Goal: Transaction & Acquisition: Purchase product/service

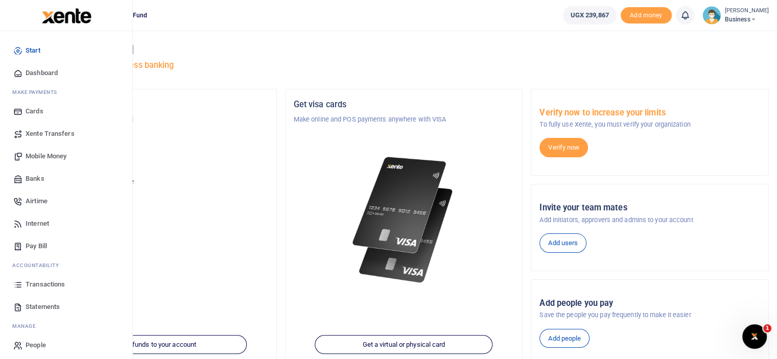
click at [33, 77] on span "Dashboard" at bounding box center [42, 73] width 32 height 10
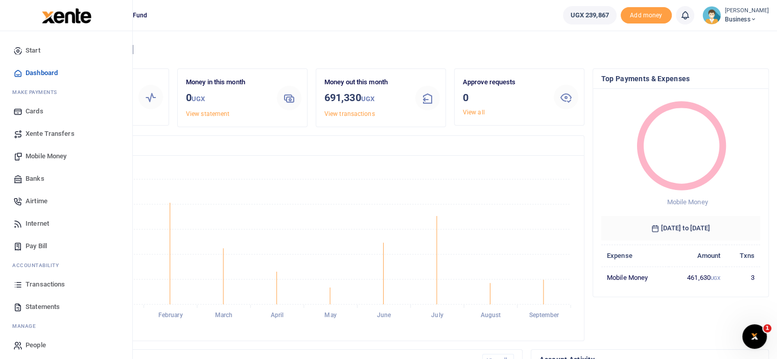
click at [49, 155] on span "Mobile Money" at bounding box center [46, 156] width 41 height 10
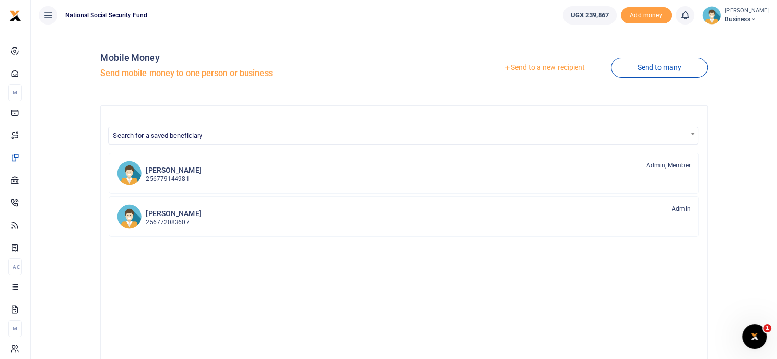
click at [560, 64] on link "Send to a new recipient" at bounding box center [544, 68] width 133 height 18
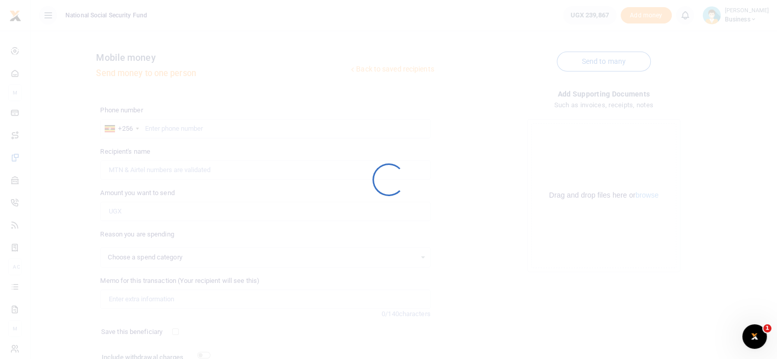
select select
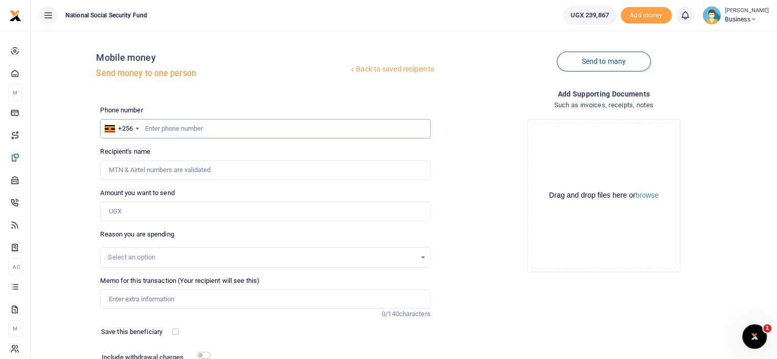
click at [200, 127] on input "text" at bounding box center [265, 128] width 330 height 19
paste input "0752815824"
type input "0752815824"
drag, startPoint x: 144, startPoint y: 126, endPoint x: 150, endPoint y: 119, distance: 9.1
click at [144, 126] on input "0752815824" at bounding box center [265, 128] width 330 height 19
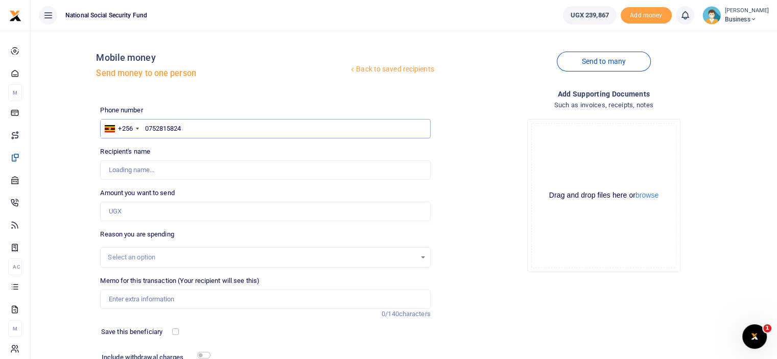
type input "Abbey Katende"
type input "0752815824"
click at [117, 209] on input "Amount you want to send" at bounding box center [265, 211] width 330 height 19
type input "84,000"
click at [178, 300] on input "Memo for this transaction (Your recipient will see this)" at bounding box center [265, 299] width 330 height 19
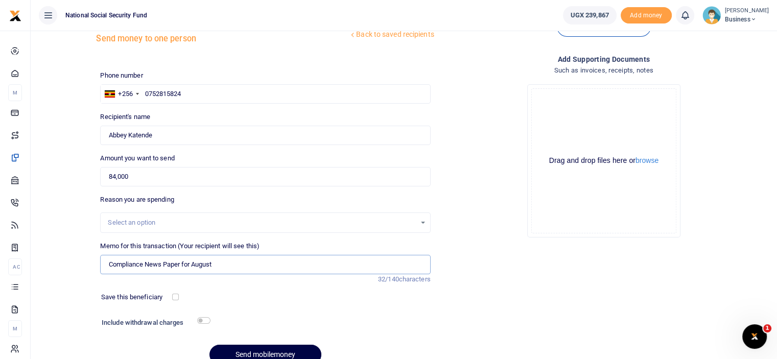
scroll to position [83, 0]
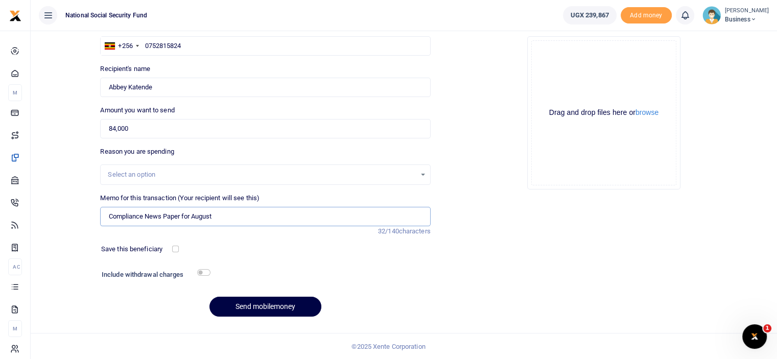
type input "Compliance News Paper for August"
click at [204, 272] on input "checkbox" at bounding box center [203, 272] width 13 height 7
checkbox input "true"
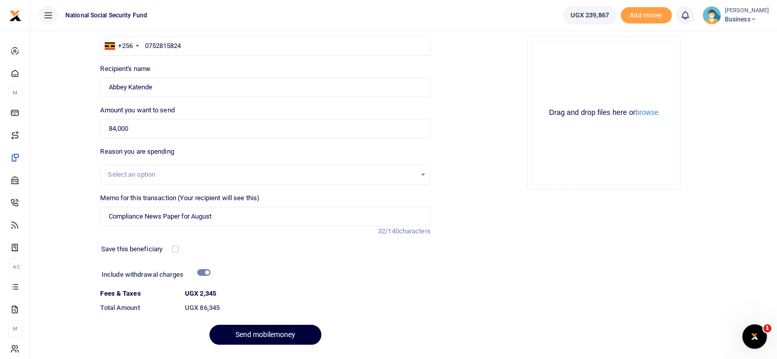
click at [256, 330] on button "Send mobilemoney" at bounding box center [266, 335] width 112 height 20
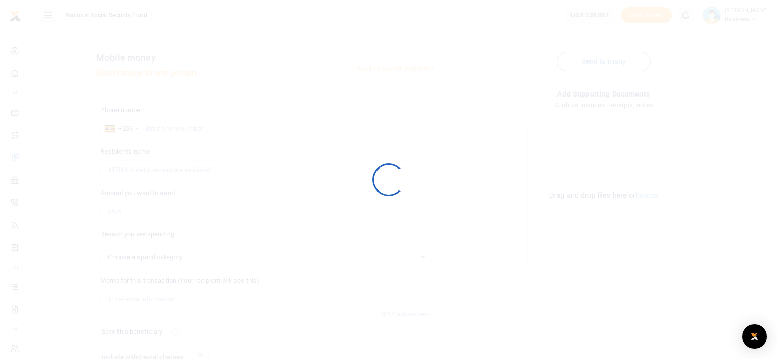
scroll to position [83, 0]
select select
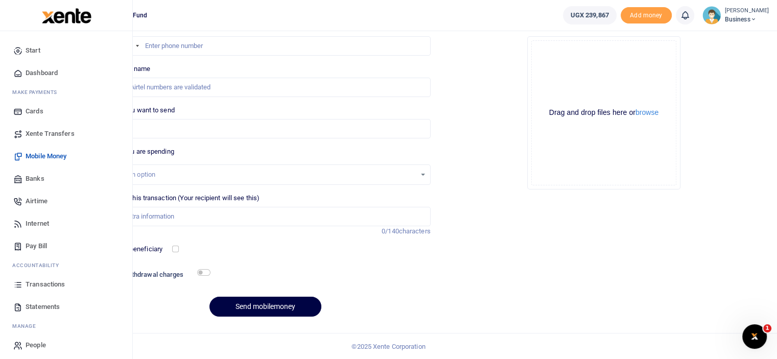
click at [45, 153] on span "Mobile Money" at bounding box center [46, 156] width 41 height 10
